Goal: Transaction & Acquisition: Purchase product/service

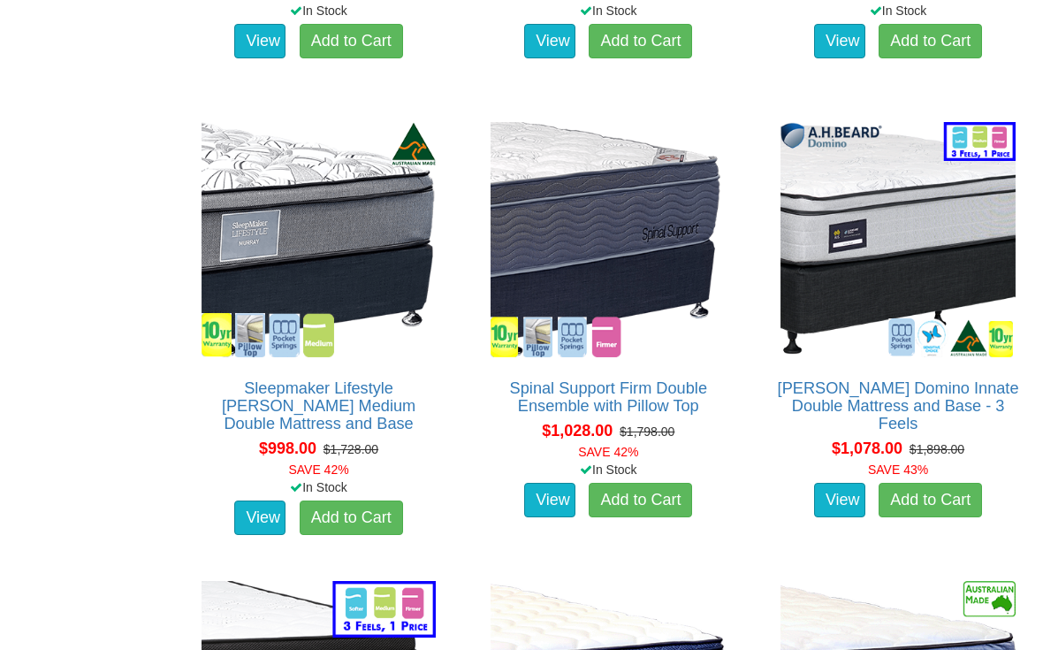
scroll to position [2345, 0]
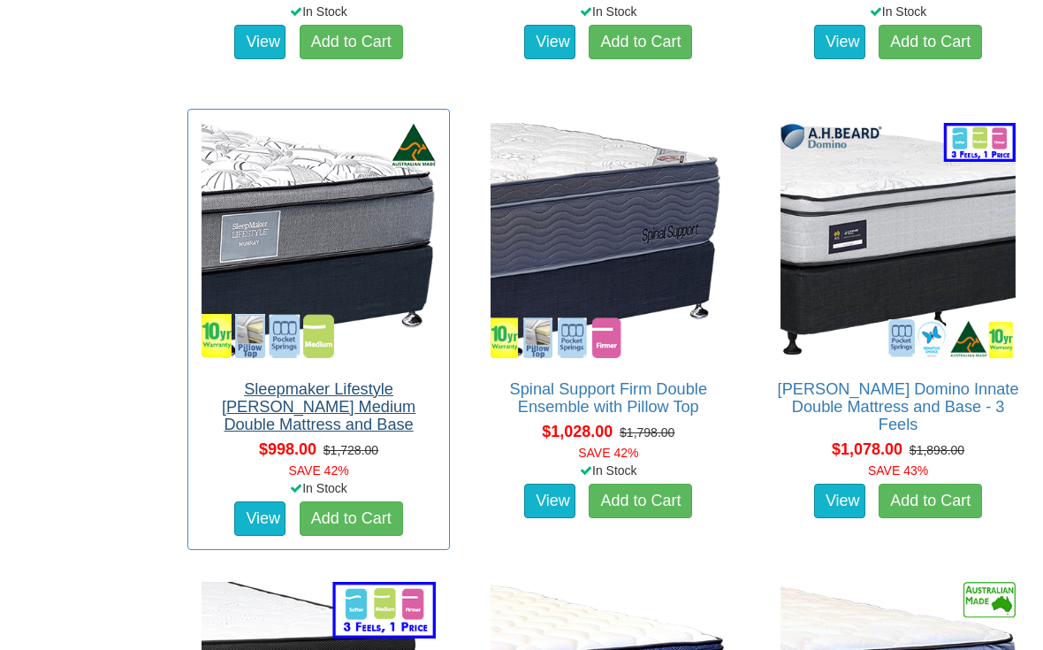
click at [369, 390] on link "Sleepmaker Lifestyle [PERSON_NAME] Medium Double Mattress and Base" at bounding box center [319, 406] width 194 height 53
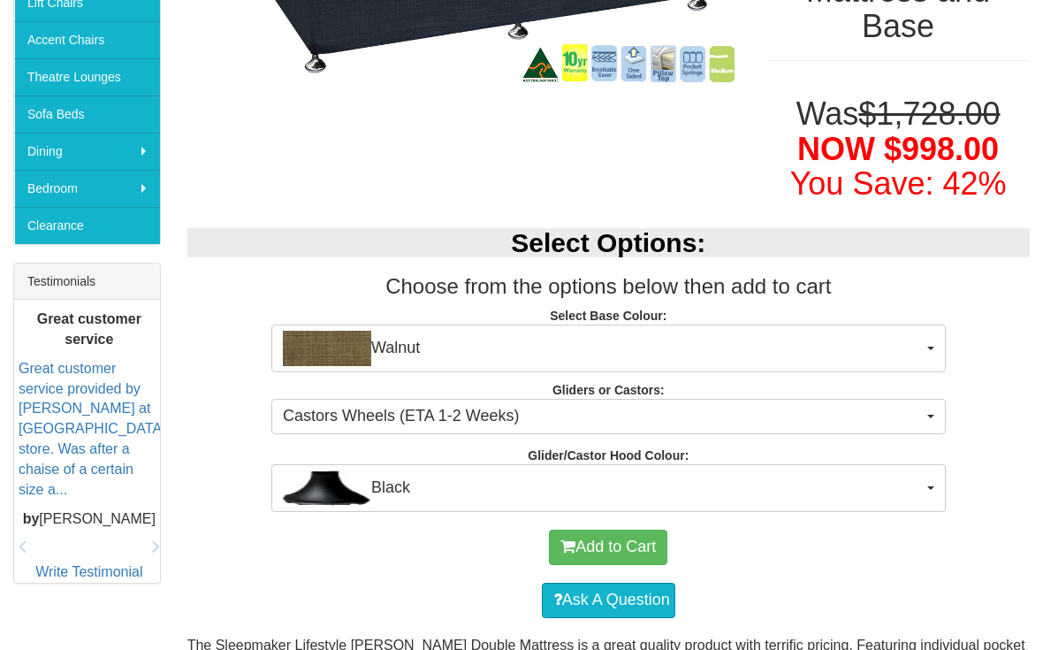
scroll to position [512, 0]
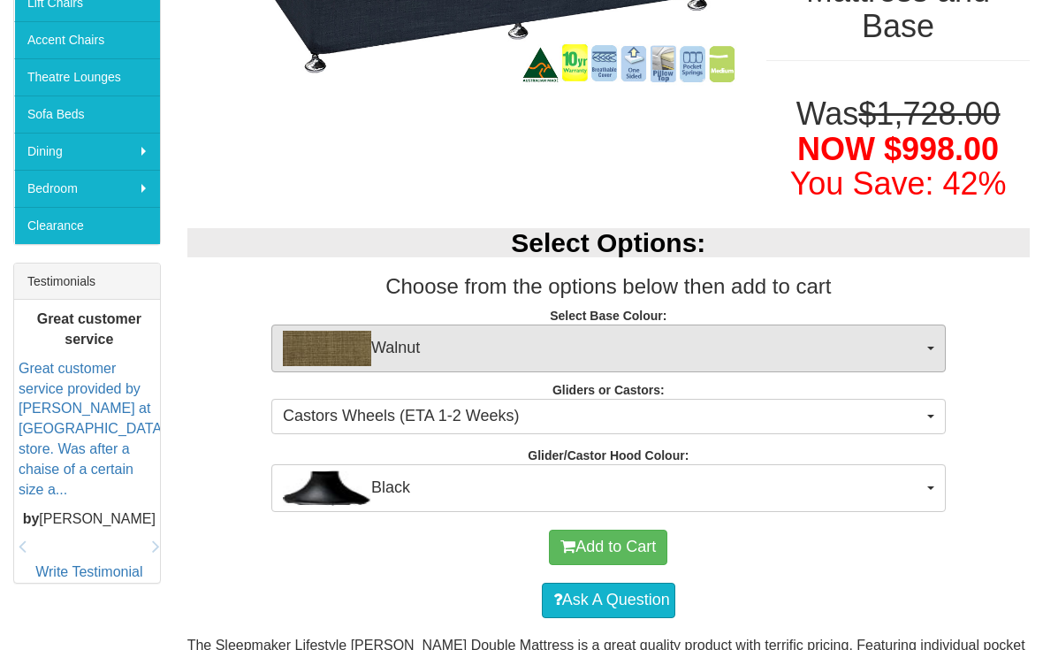
click at [920, 331] on span "Walnut" at bounding box center [603, 348] width 640 height 35
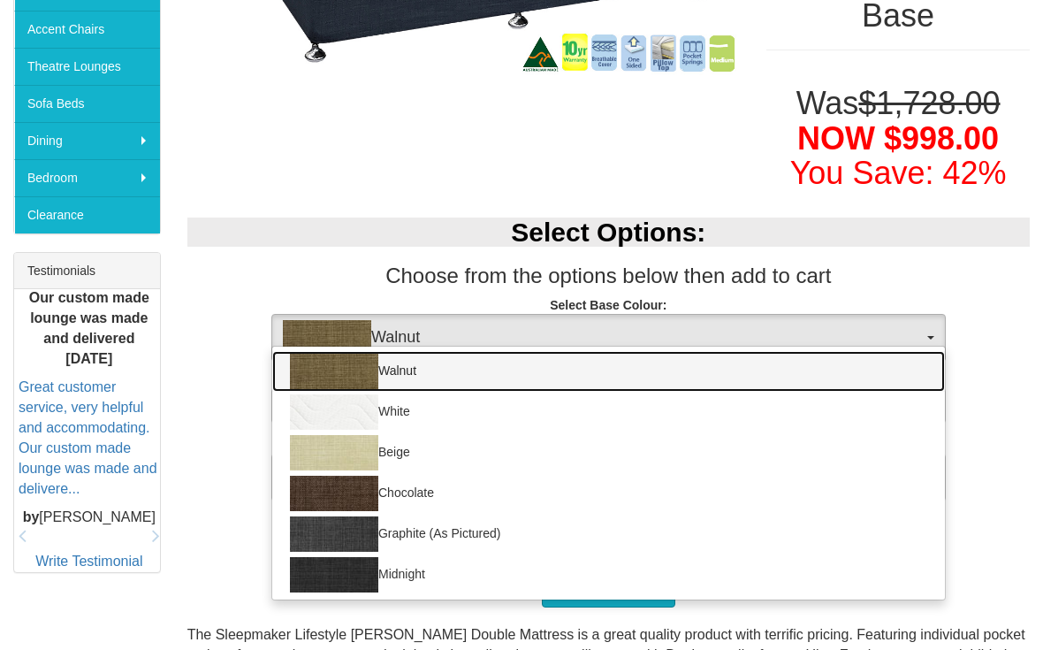
scroll to position [522, 0]
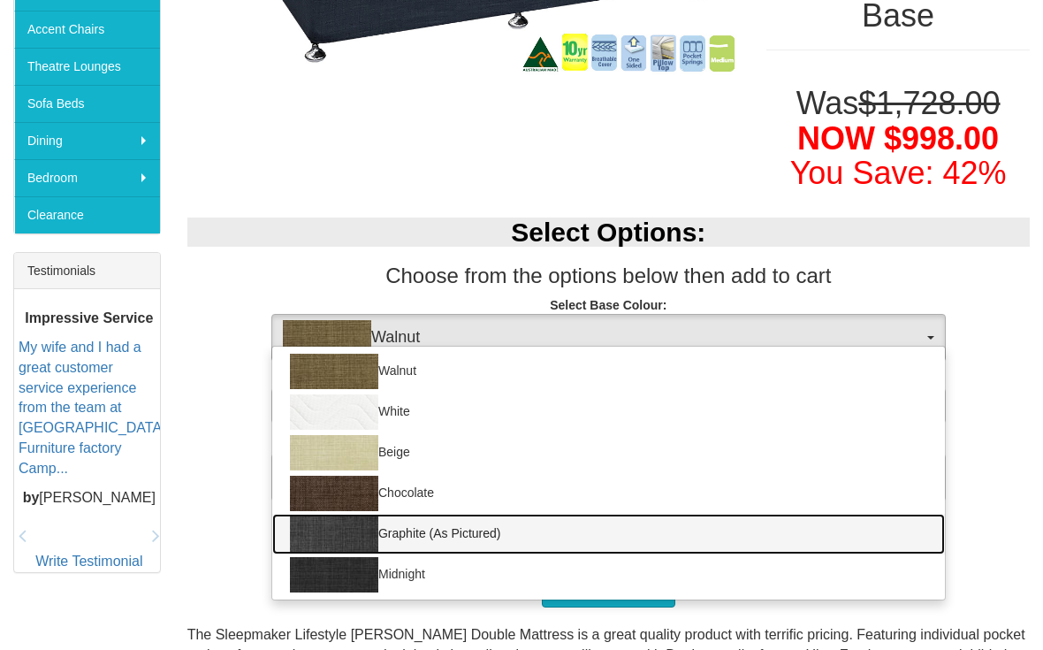
click at [486, 513] on link "Graphite (As Pictured)" at bounding box center [608, 533] width 673 height 41
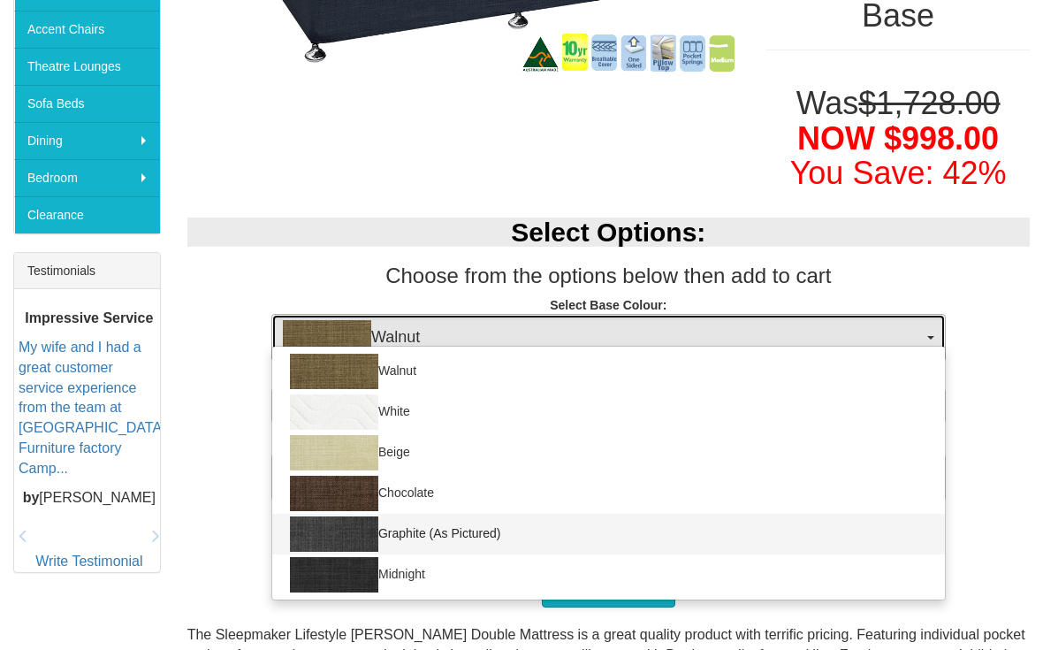
select select "1209"
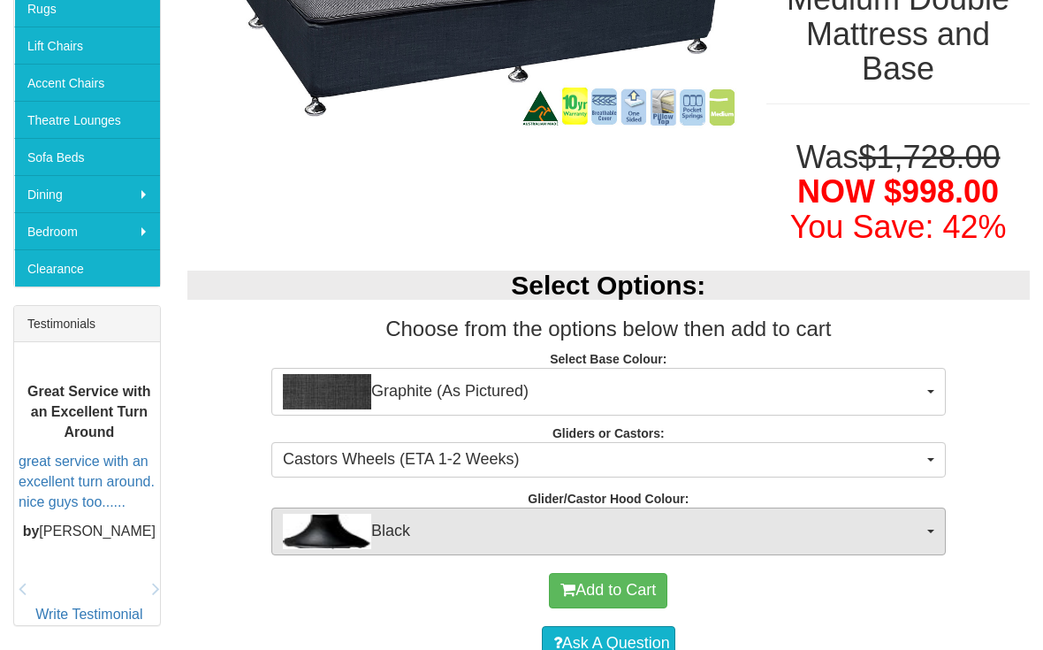
click at [559, 514] on span "Black" at bounding box center [603, 531] width 640 height 35
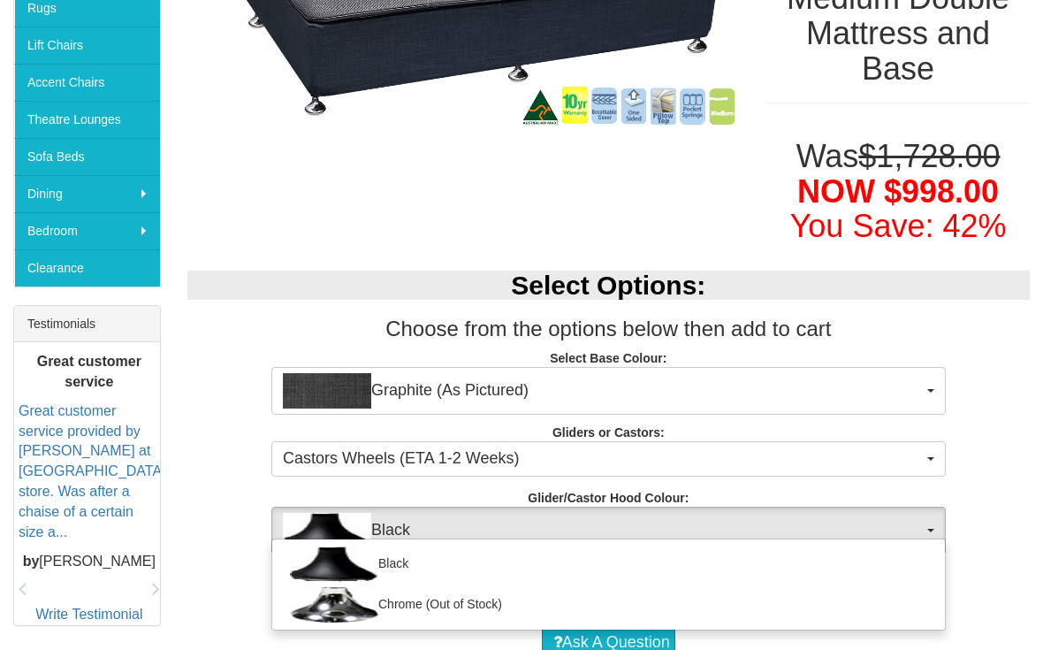
click at [466, 480] on div at bounding box center [521, 325] width 1043 height 650
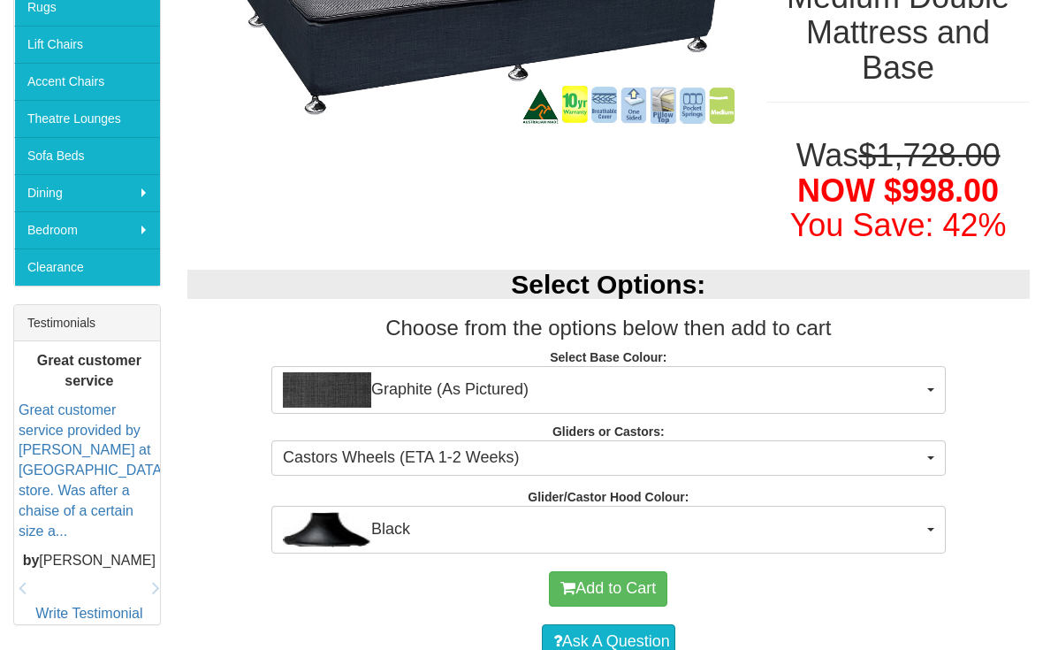
scroll to position [470, 0]
click at [600, 571] on button "Add to Cart" at bounding box center [608, 588] width 118 height 35
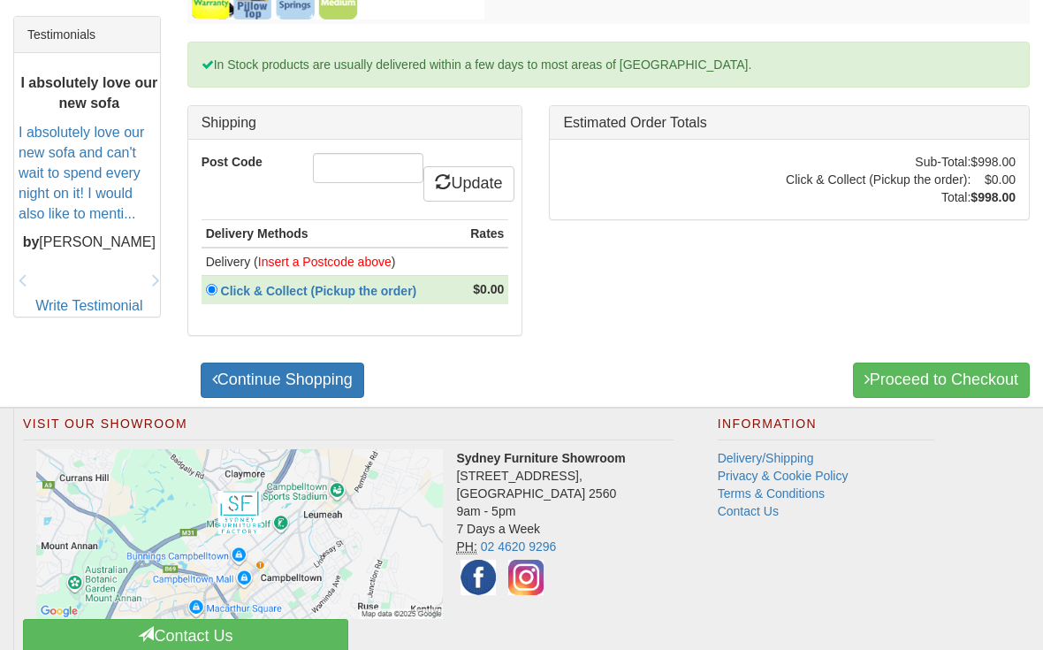
scroll to position [758, 0]
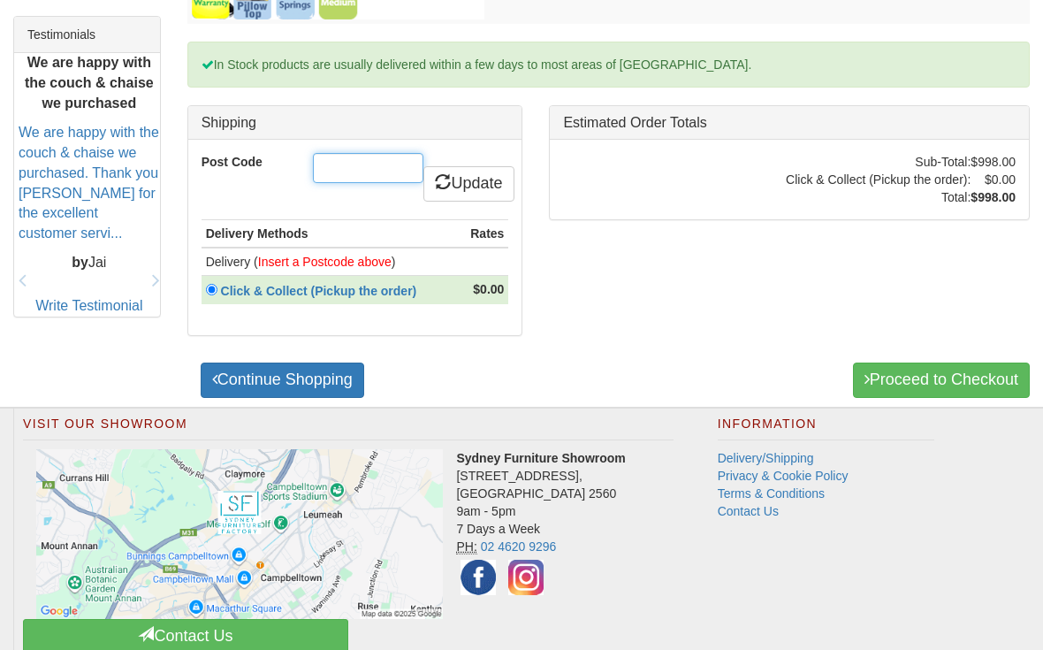
click at [366, 183] on input "Post Code" at bounding box center [368, 168] width 110 height 30
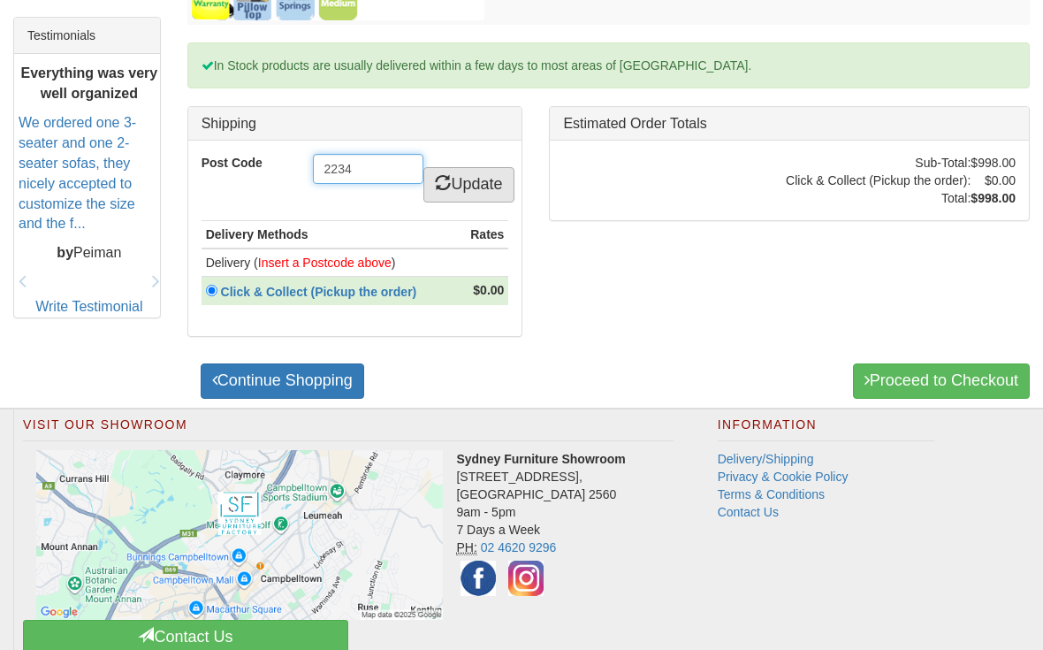
type input "2234"
click at [468, 198] on link "Update" at bounding box center [468, 184] width 90 height 35
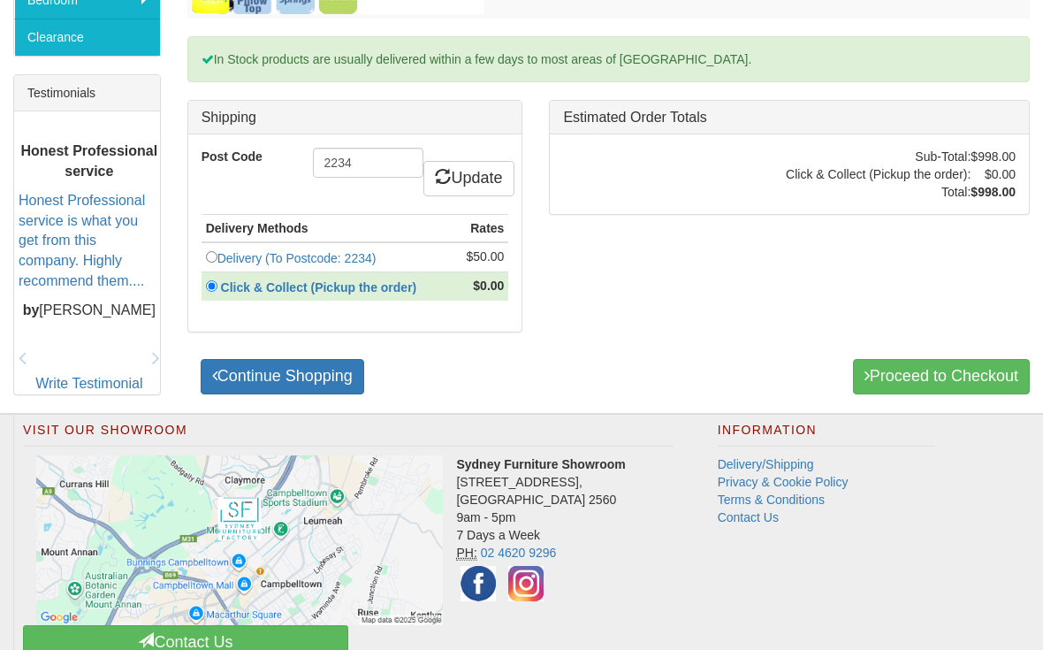
scroll to position [700, 0]
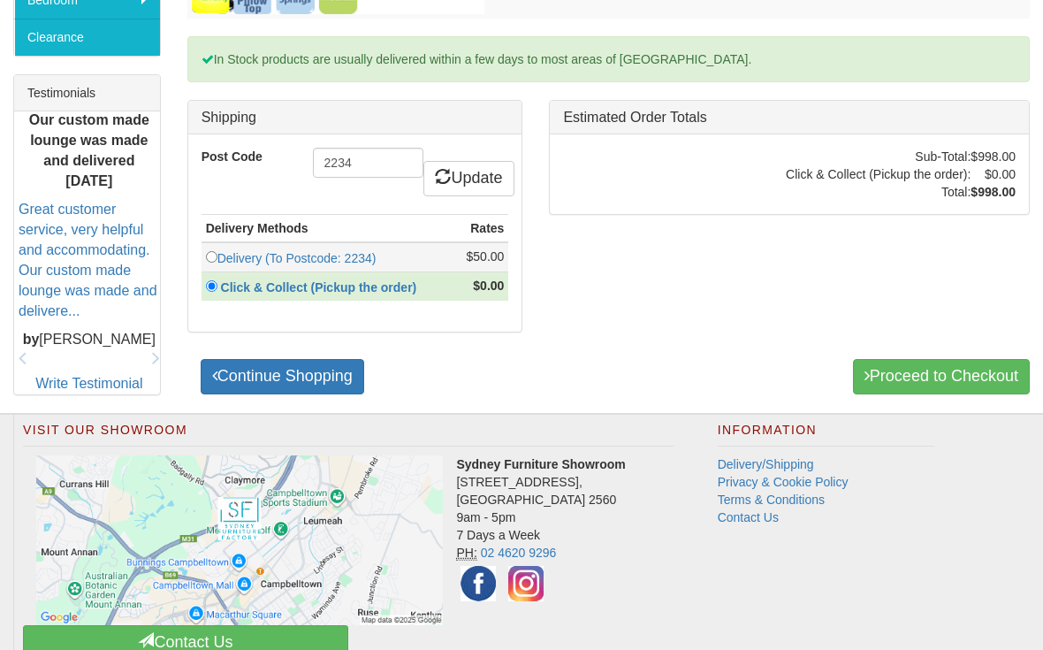
click at [215, 262] on input "radio" at bounding box center [211, 256] width 11 height 11
